Goal: Book appointment/travel/reservation

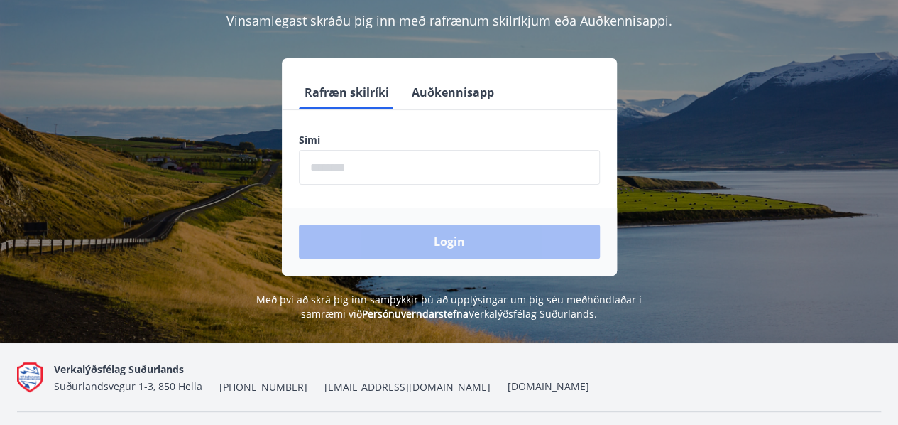
scroll to position [142, 0]
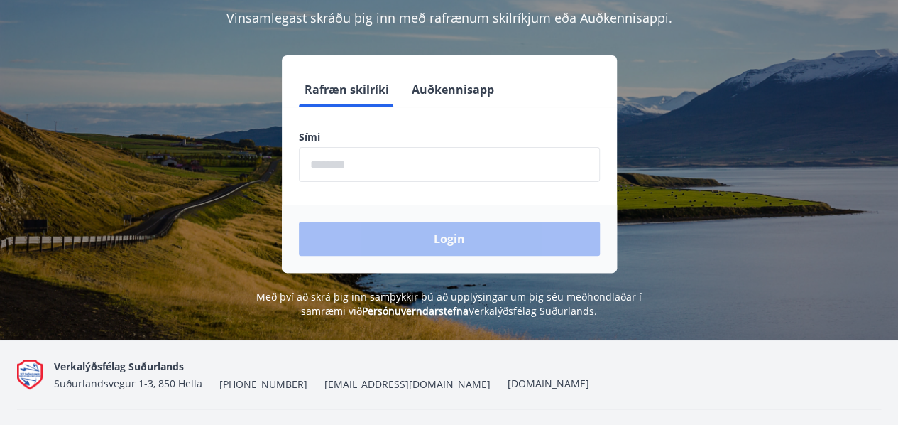
click at [453, 99] on button "Auðkennisapp" at bounding box center [453, 89] width 94 height 34
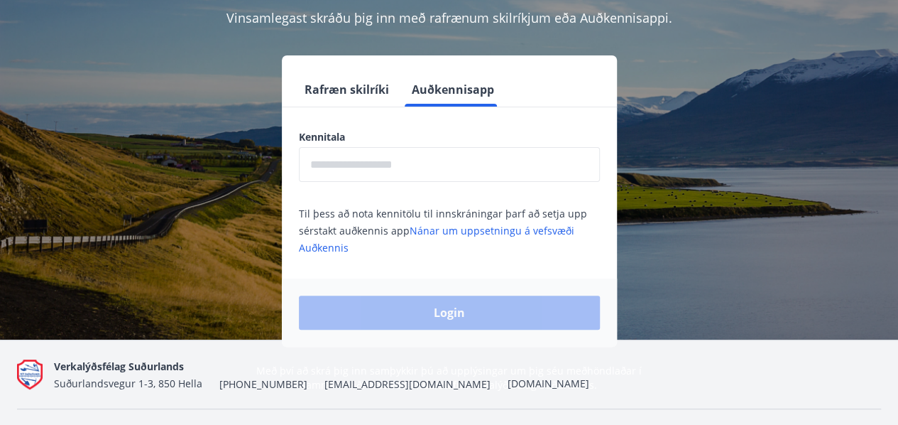
click at [450, 168] on input "text" at bounding box center [449, 164] width 301 height 35
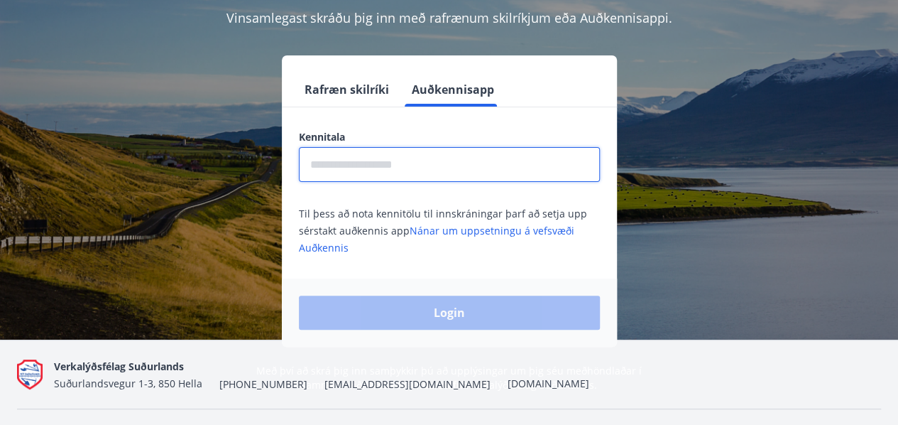
type input "**********"
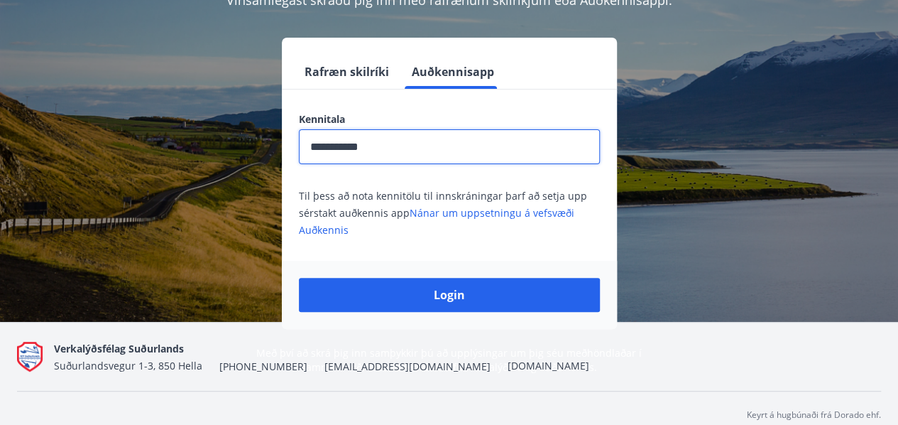
scroll to position [174, 0]
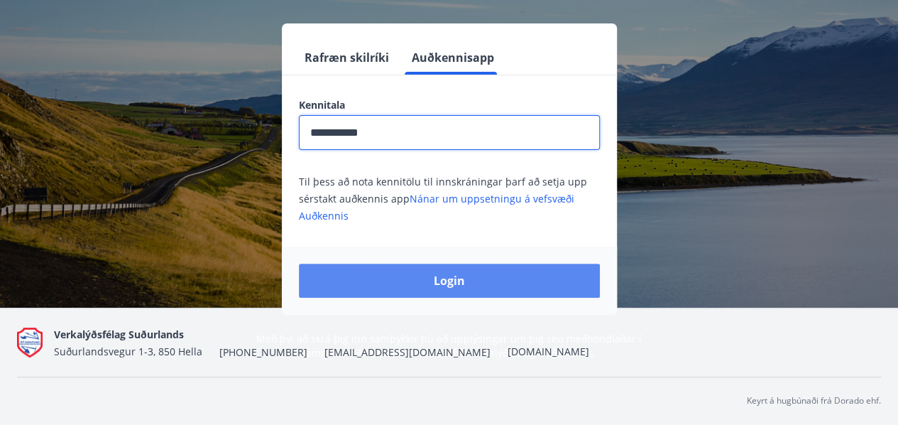
click at [494, 268] on button "Login" at bounding box center [449, 280] width 301 height 34
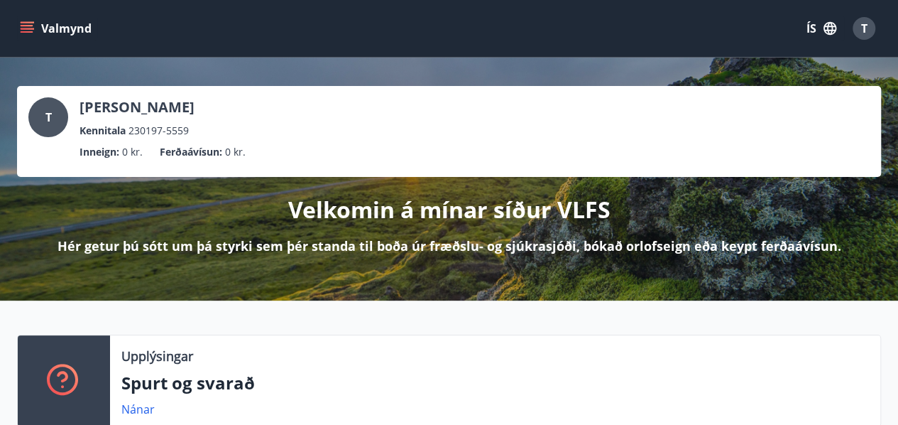
click at [814, 27] on button "ÍS" at bounding box center [821, 29] width 45 height 26
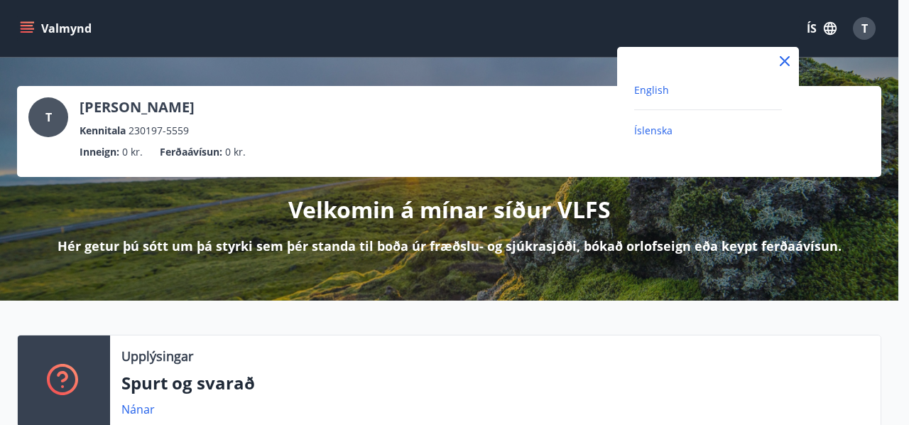
click at [652, 93] on span "English" at bounding box center [651, 89] width 35 height 13
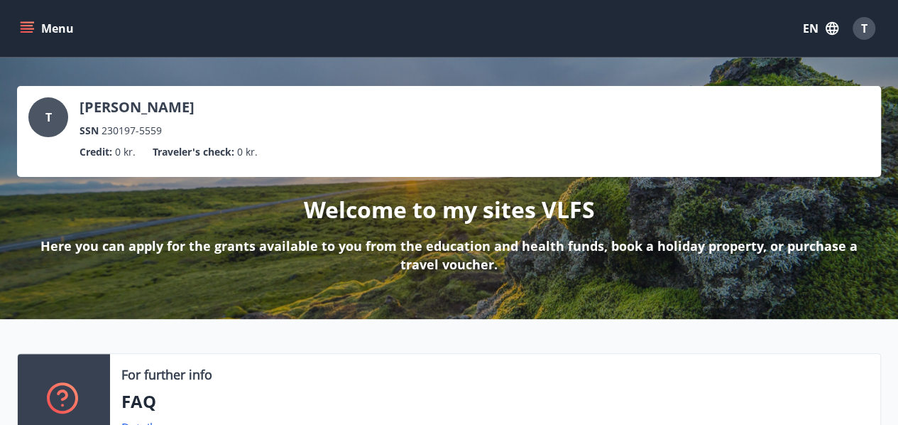
click at [45, 26] on button "Menu" at bounding box center [48, 29] width 62 height 26
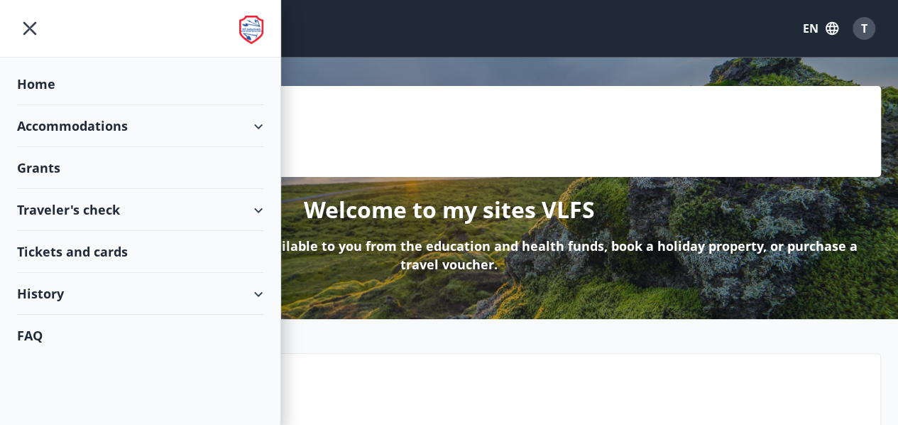
click at [77, 123] on div "Accommodations" at bounding box center [140, 126] width 246 height 42
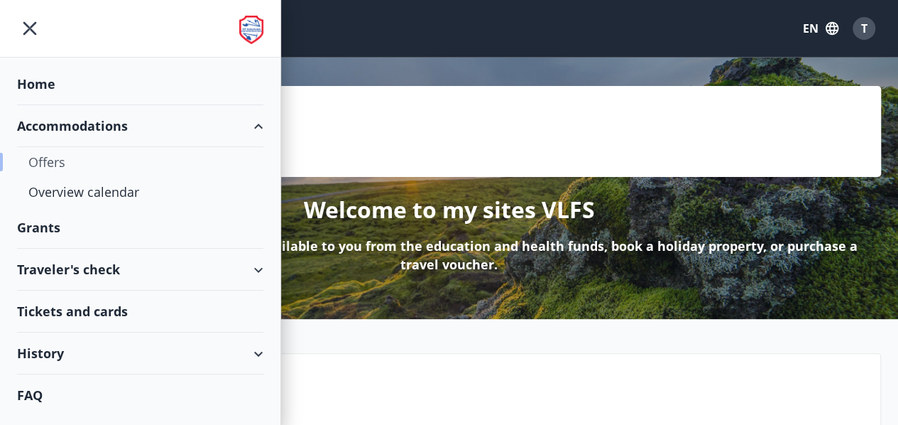
click at [78, 160] on div "Offers" at bounding box center [140, 162] width 224 height 30
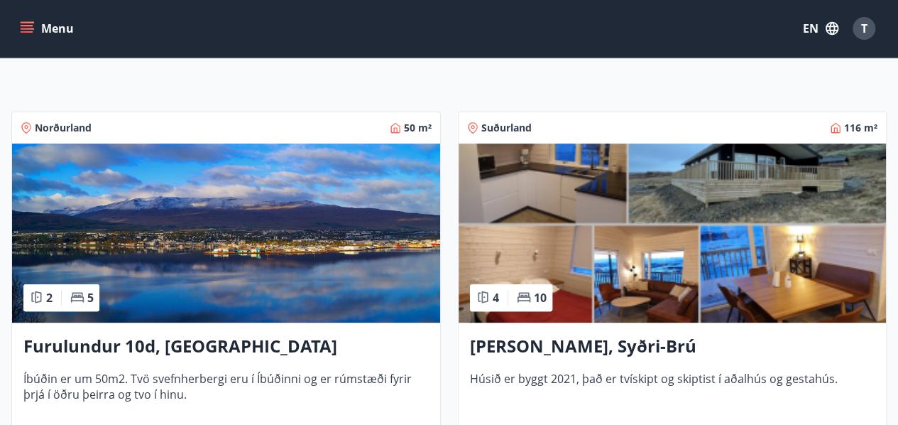
scroll to position [71, 0]
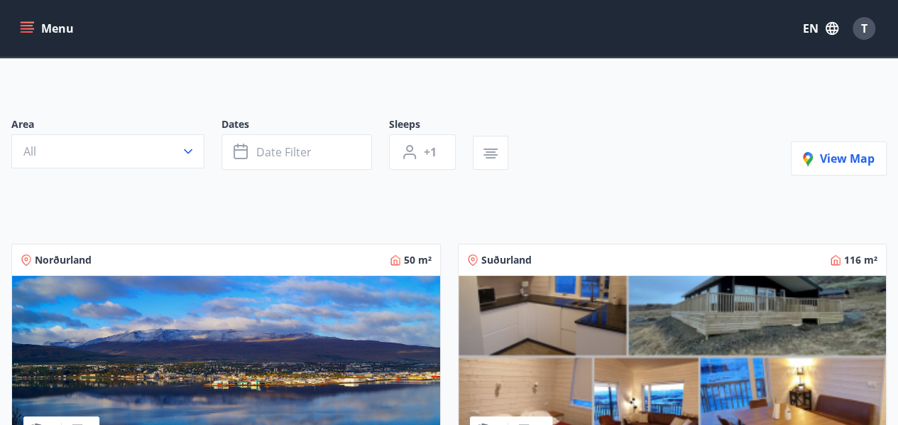
click at [27, 30] on icon "menu" at bounding box center [27, 28] width 14 height 14
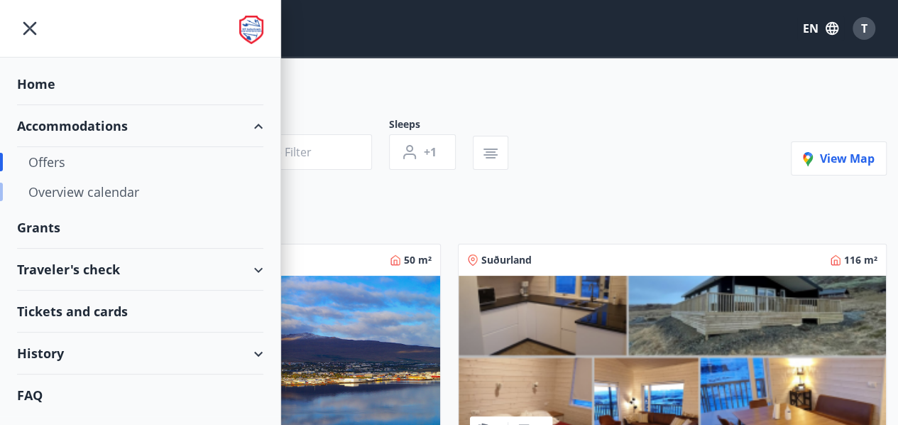
click at [75, 194] on div "Overview calendar" at bounding box center [140, 192] width 224 height 30
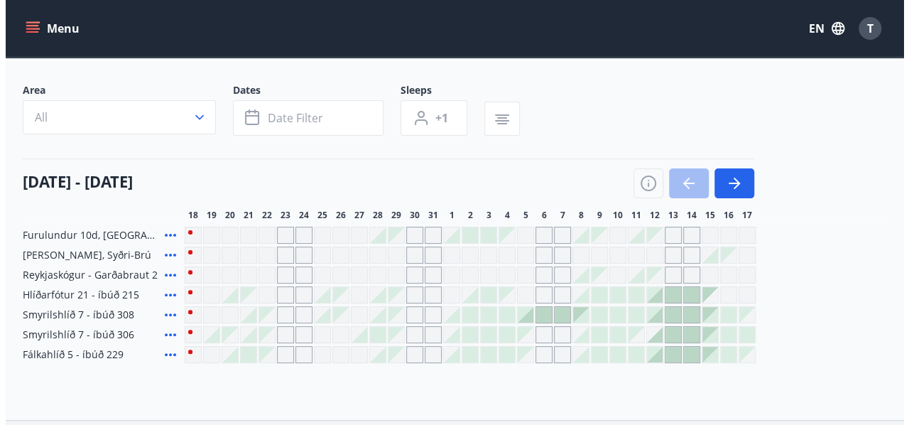
scroll to position [142, 0]
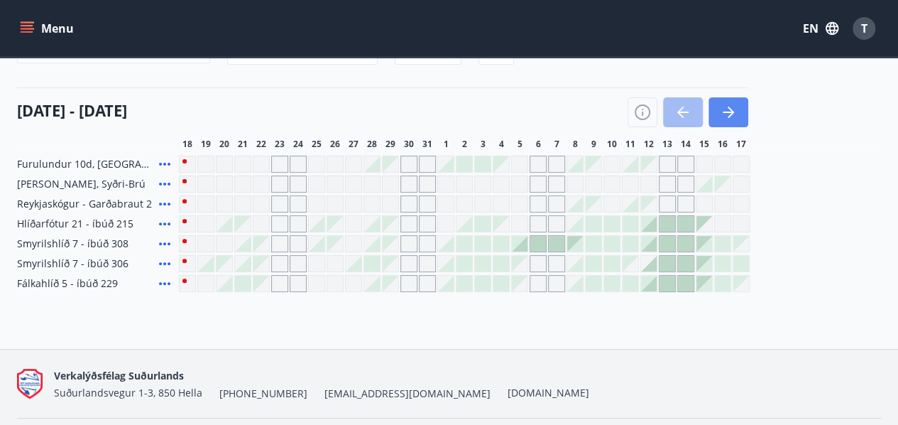
click at [736, 115] on icon "button" at bounding box center [728, 112] width 17 height 17
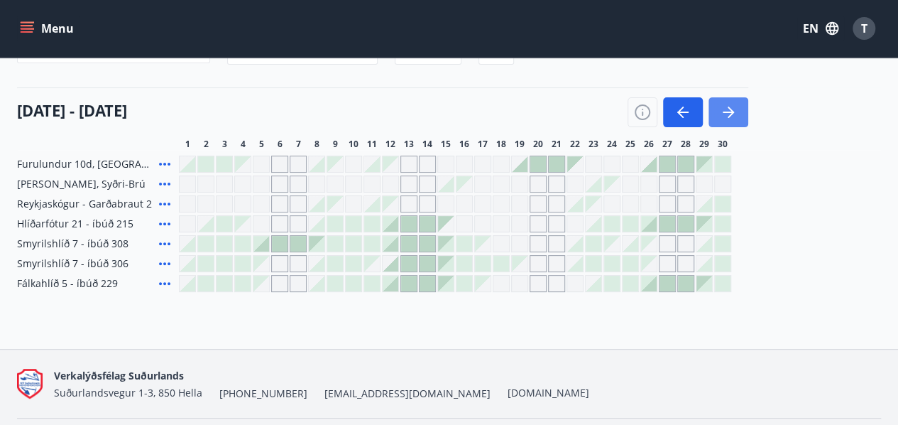
click at [736, 115] on icon "button" at bounding box center [728, 112] width 17 height 17
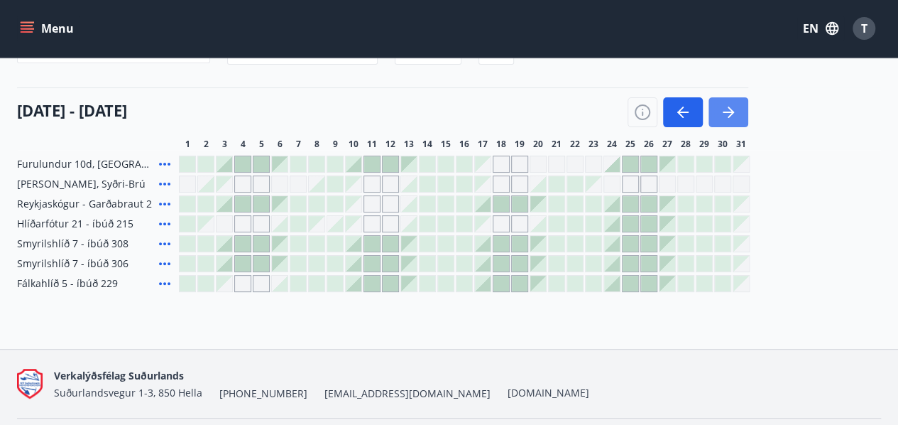
click at [736, 115] on icon "button" at bounding box center [728, 112] width 17 height 17
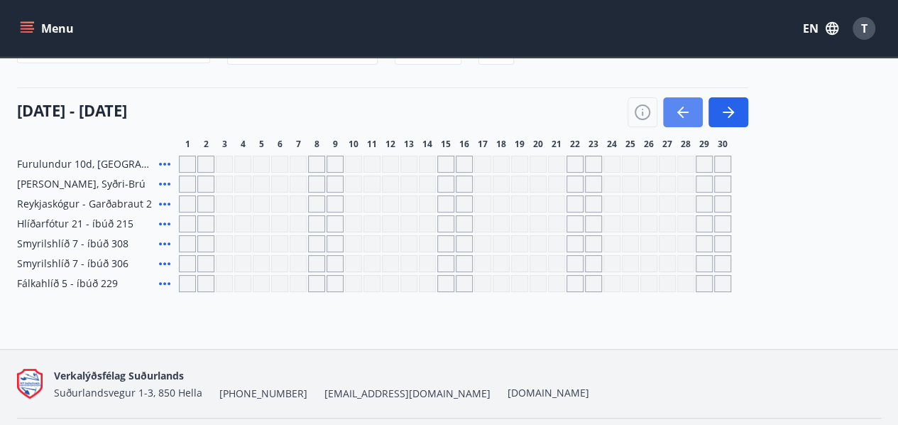
click at [682, 116] on icon "button" at bounding box center [680, 111] width 6 height 11
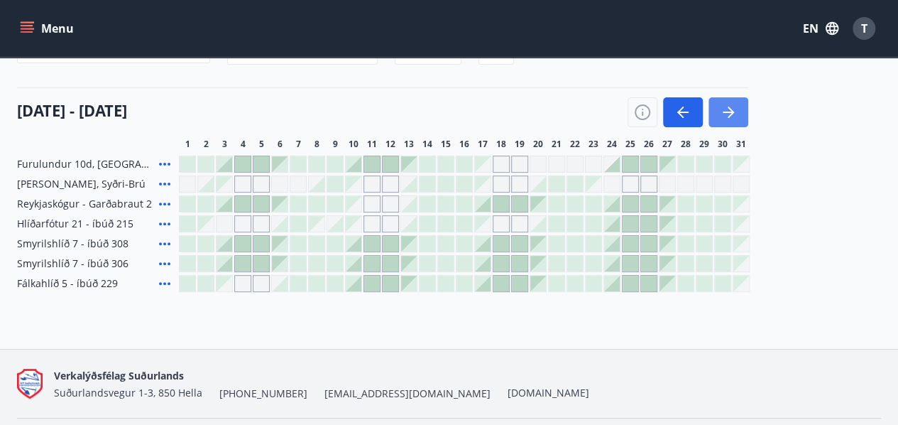
click at [733, 107] on icon "button" at bounding box center [728, 112] width 17 height 17
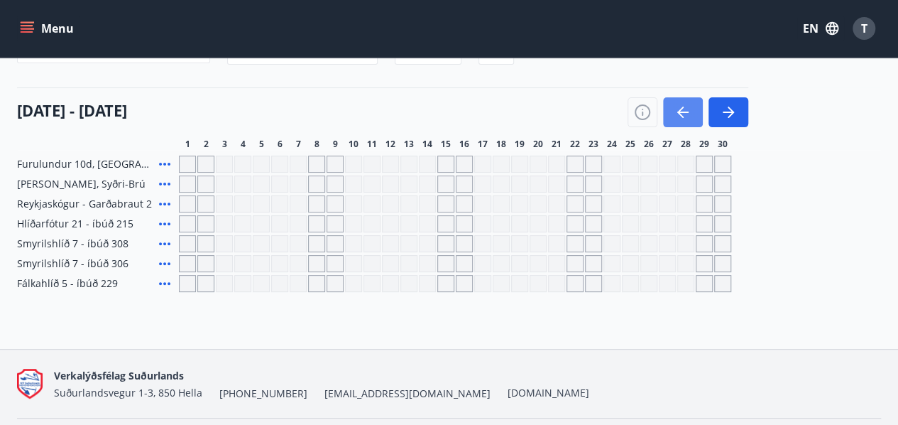
click at [682, 116] on icon "button" at bounding box center [680, 111] width 6 height 11
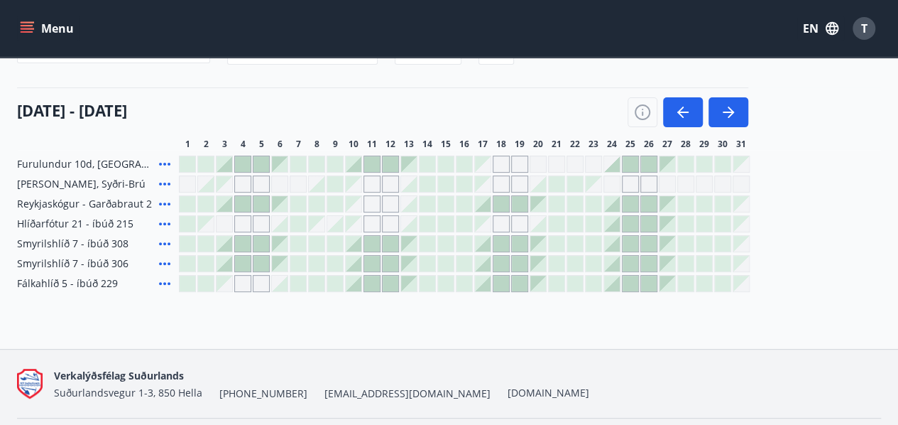
drag, startPoint x: 548, startPoint y: 63, endPoint x: 619, endPoint y: 110, distance: 85.1
click at [548, 63] on div "Area All Dates Date filter Sleeps +1" at bounding box center [449, 41] width 864 height 58
click at [863, 31] on span "T" at bounding box center [864, 29] width 6 height 16
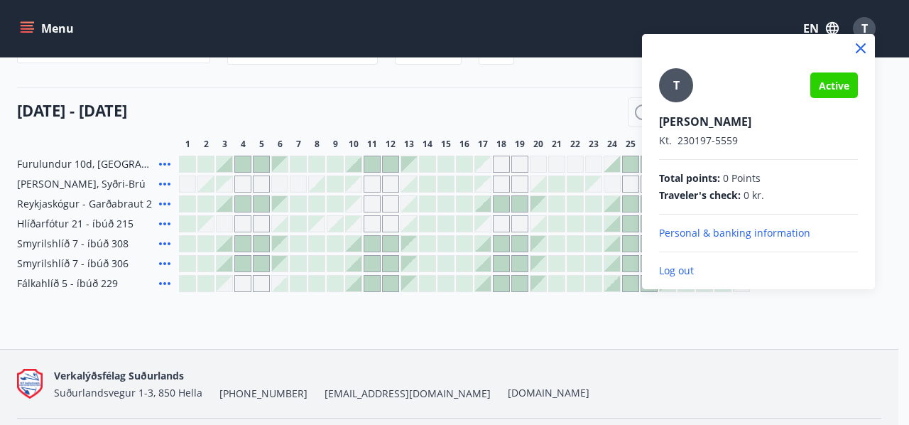
click at [676, 271] on p "Log out" at bounding box center [758, 270] width 199 height 14
